Goal: Information Seeking & Learning: Learn about a topic

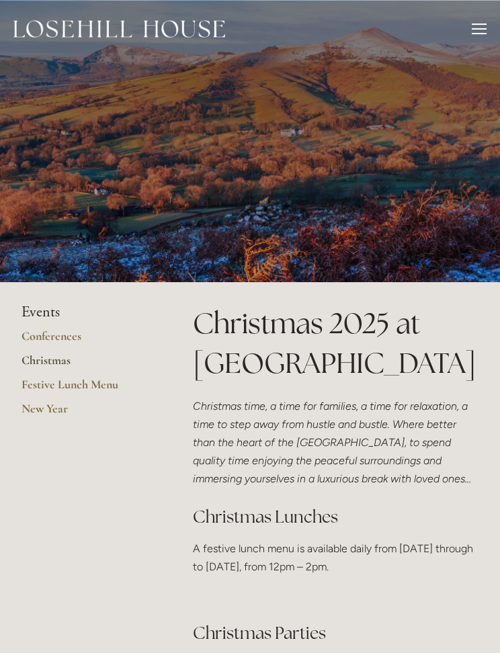
click at [101, 380] on link "Festive Lunch Menu" at bounding box center [85, 389] width 128 height 24
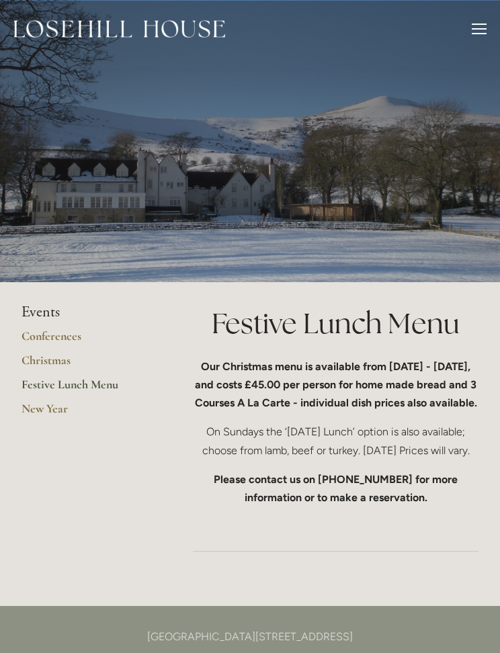
click at [473, 32] on div at bounding box center [479, 31] width 15 height 15
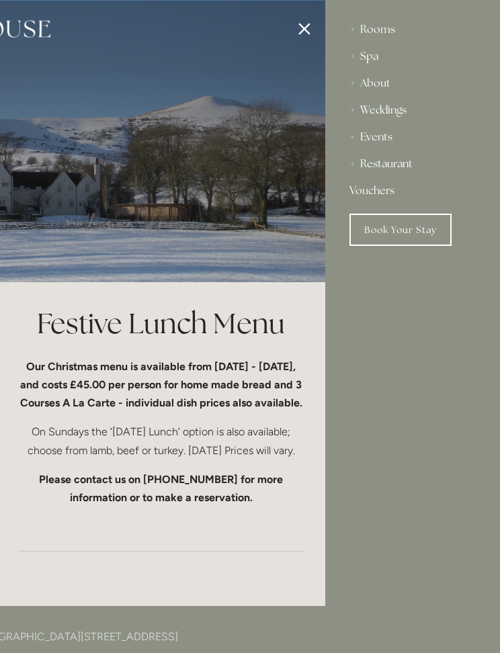
click at [390, 27] on div "Rooms" at bounding box center [412, 29] width 126 height 27
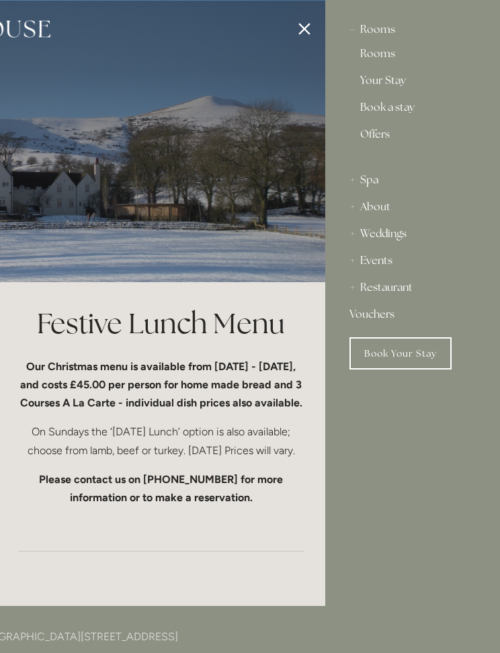
click at [376, 59] on link "Rooms" at bounding box center [412, 56] width 105 height 16
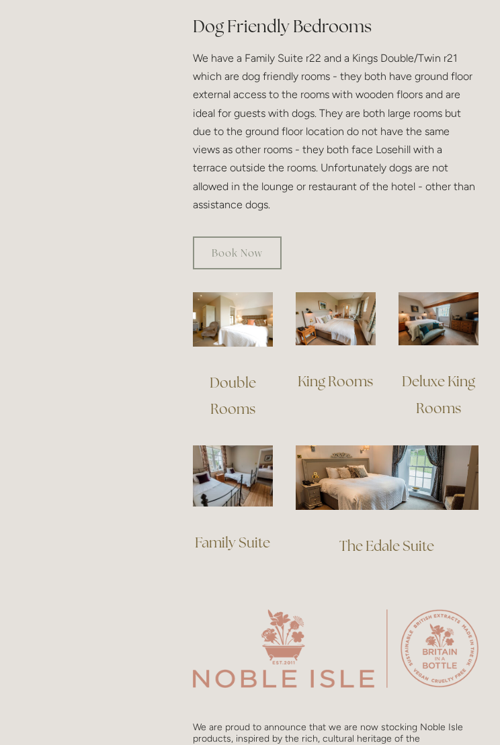
scroll to position [872, 0]
click at [239, 487] on img at bounding box center [233, 475] width 80 height 61
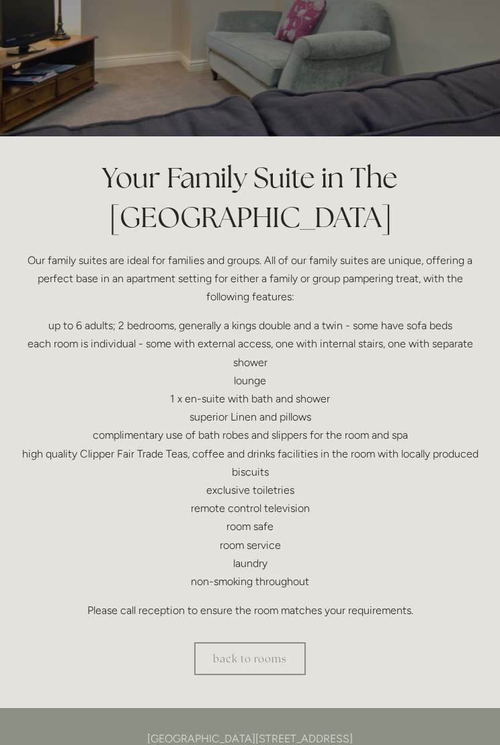
scroll to position [146, 0]
click at [256, 650] on link "back to rooms" at bounding box center [250, 658] width 112 height 33
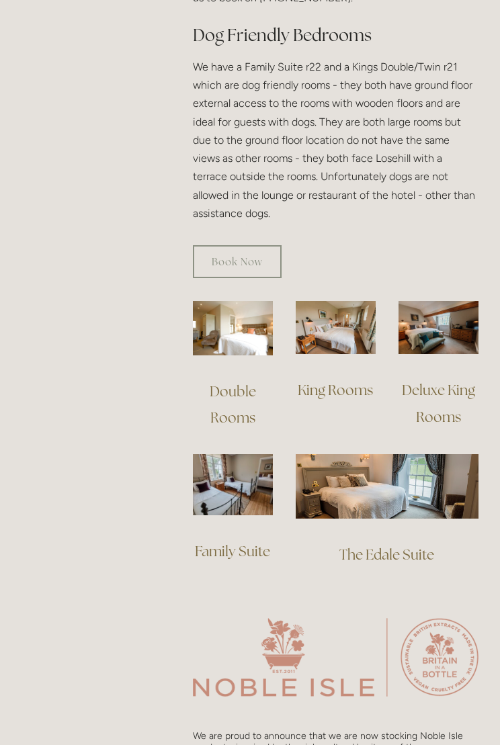
scroll to position [863, 0]
click at [243, 496] on img at bounding box center [233, 484] width 80 height 61
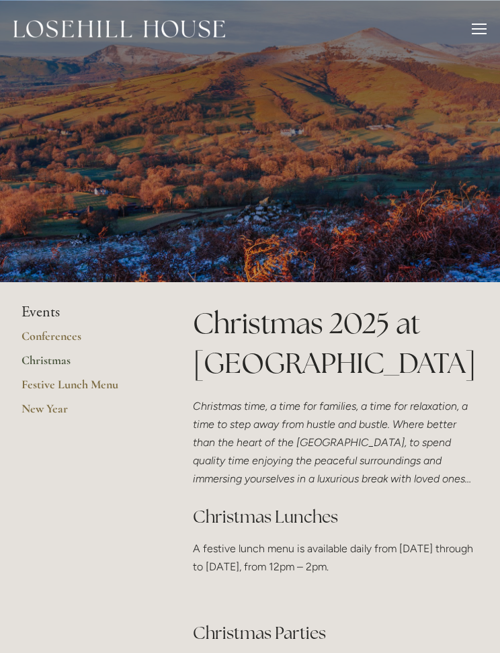
click at [476, 26] on div at bounding box center [479, 31] width 15 height 15
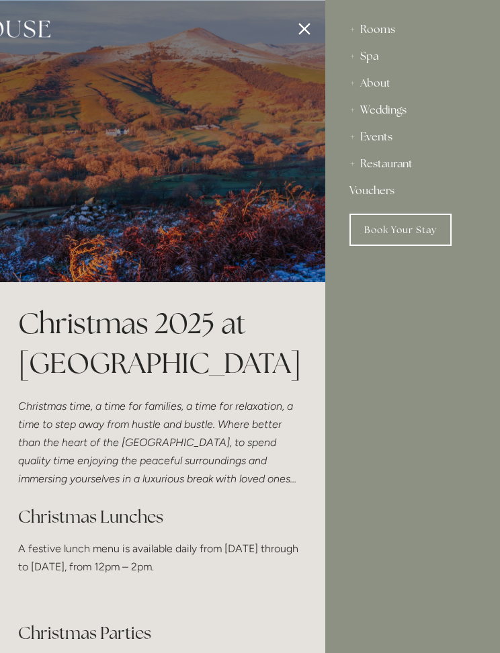
click at [372, 142] on div "Events" at bounding box center [412, 137] width 126 height 27
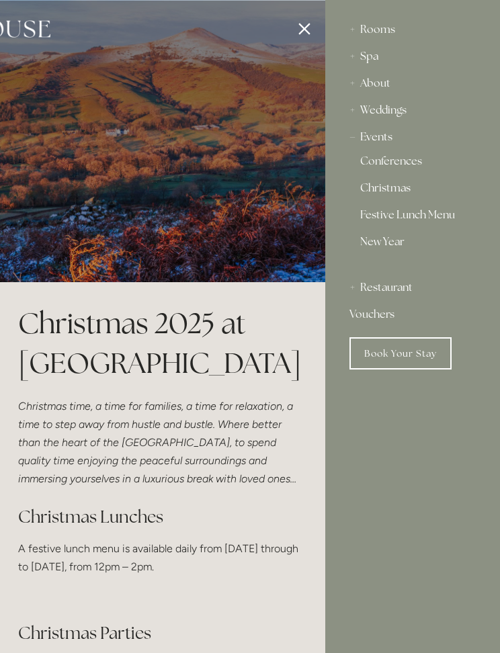
click at [390, 194] on link "Christmas" at bounding box center [412, 191] width 105 height 16
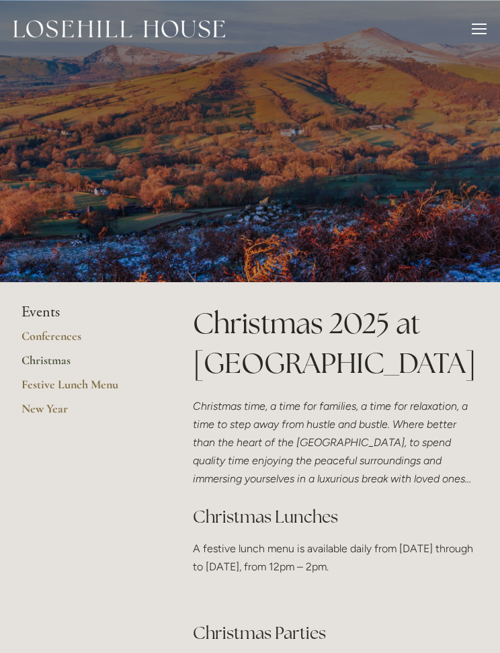
click at [470, 41] on div "Rooms Rooms Your Stay Book a stay Offers Spa About" at bounding box center [249, 29] width 473 height 58
click at [472, 34] on div at bounding box center [479, 31] width 15 height 15
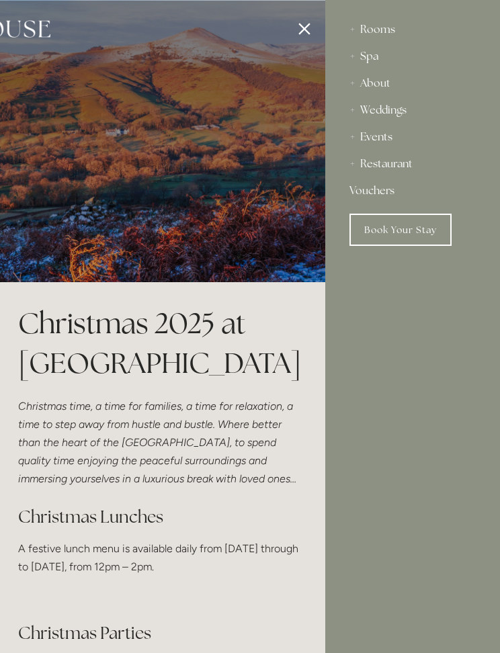
click at [373, 83] on div "About" at bounding box center [412, 83] width 126 height 27
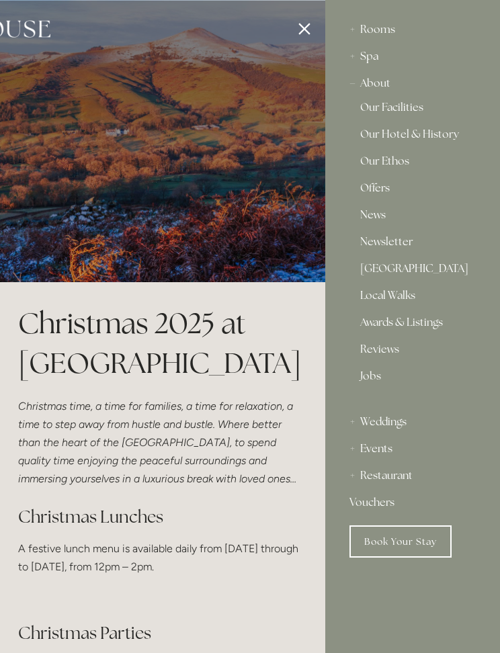
click at [406, 107] on link "Our Facilities" at bounding box center [412, 110] width 105 height 16
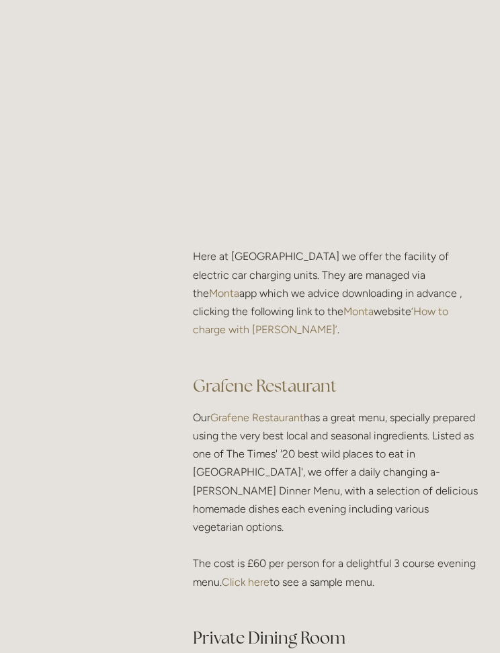
scroll to position [1643, 0]
